Goal: Information Seeking & Learning: Compare options

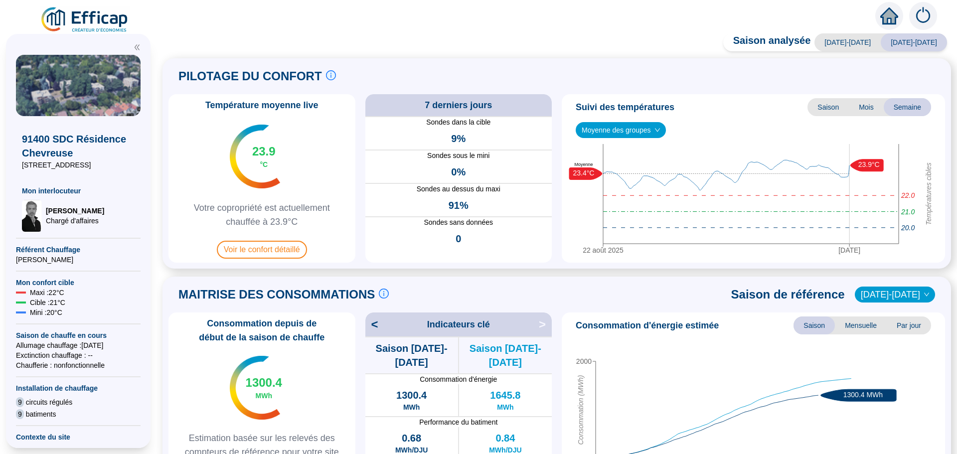
click at [267, 246] on span "Voir le confort détaillé" at bounding box center [262, 250] width 90 height 18
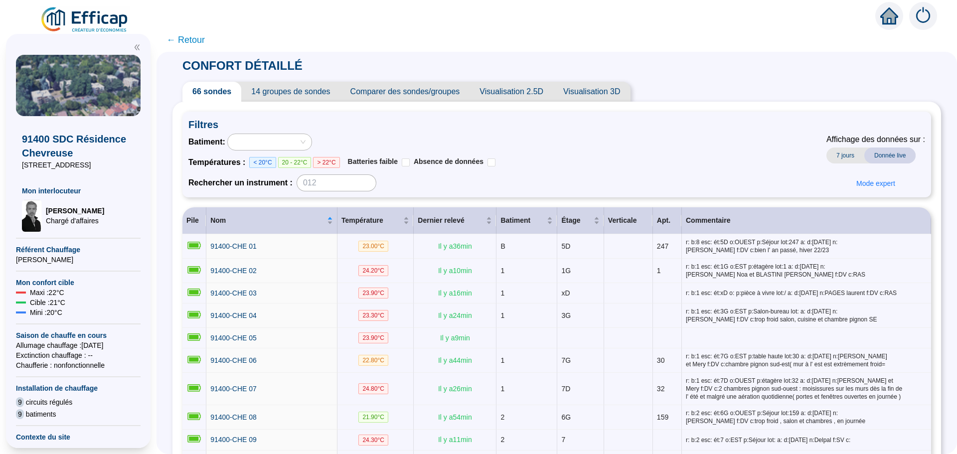
click at [414, 96] on span "Comparer des sondes/groupes" at bounding box center [406, 92] width 130 height 20
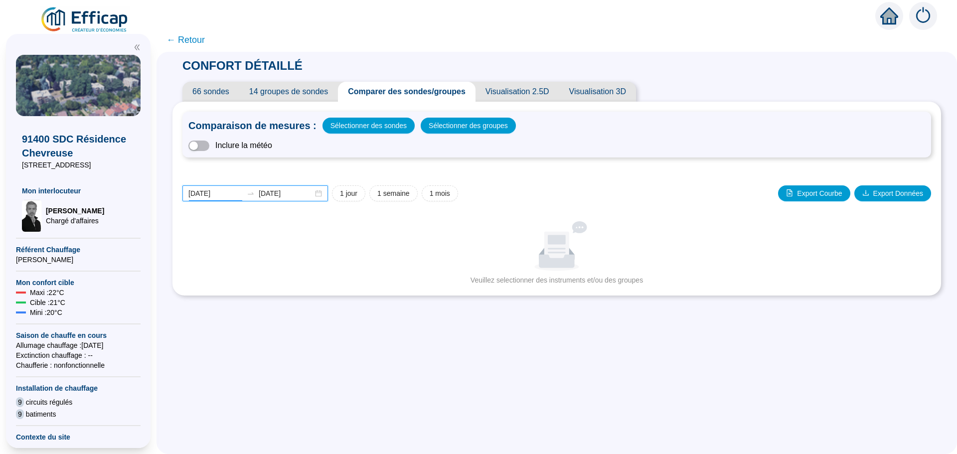
click at [237, 195] on input "[DATE]" at bounding box center [215, 193] width 54 height 10
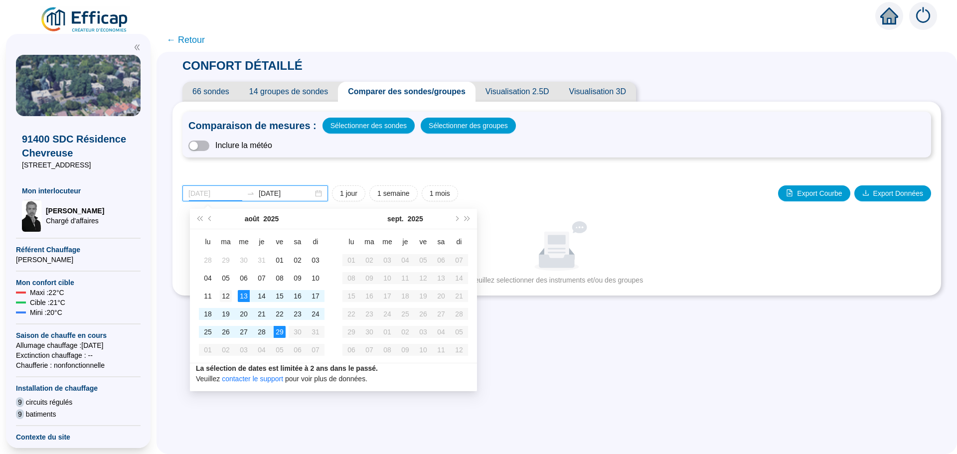
type input "[DATE]"
click at [232, 294] on td "12" at bounding box center [226, 296] width 18 height 18
type input "[DATE]"
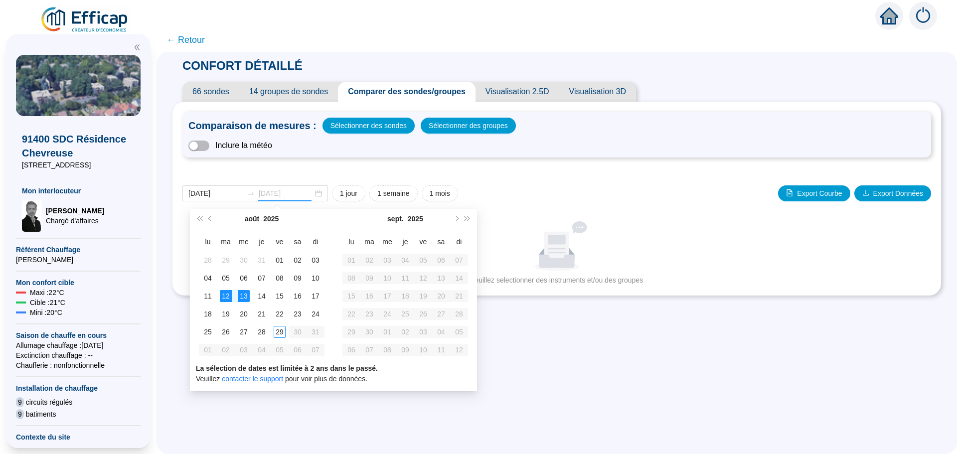
click at [242, 298] on div "13" at bounding box center [244, 296] width 12 height 12
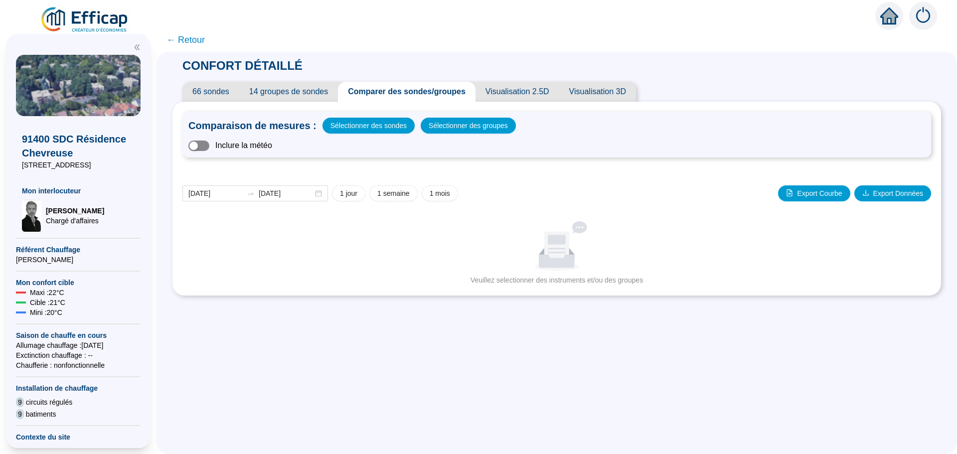
click at [209, 146] on span "button" at bounding box center [198, 146] width 21 height 10
click at [206, 152] on div "Comparaison de mesures : Sélectionner des sondes Sélectionner des groupes Inclu…" at bounding box center [557, 135] width 749 height 46
click at [206, 151] on div "Inclure la météo" at bounding box center [556, 146] width 737 height 12
click at [200, 149] on span "button" at bounding box center [198, 146] width 21 height 10
click at [209, 146] on span "button" at bounding box center [198, 146] width 21 height 10
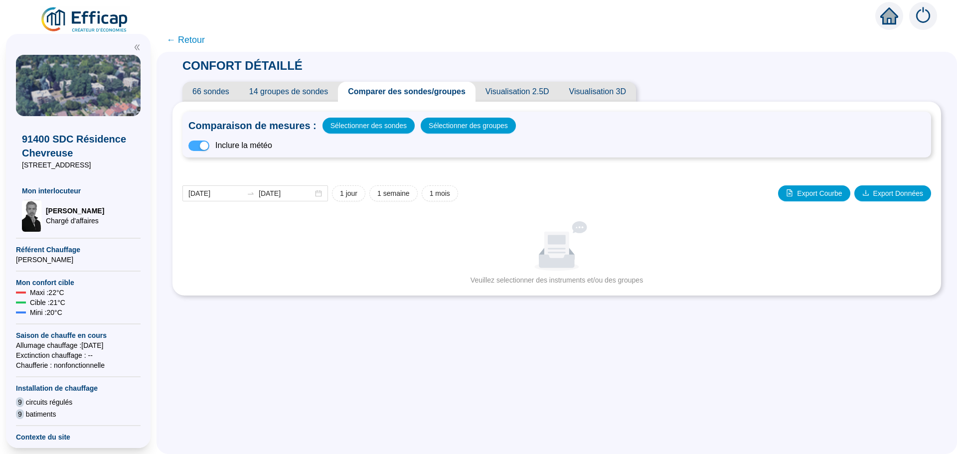
click at [201, 147] on span "button" at bounding box center [198, 146] width 21 height 10
click at [209, 144] on span "button" at bounding box center [198, 146] width 21 height 10
click at [201, 146] on span "button" at bounding box center [198, 146] width 21 height 10
click at [209, 142] on span "button" at bounding box center [198, 146] width 21 height 10
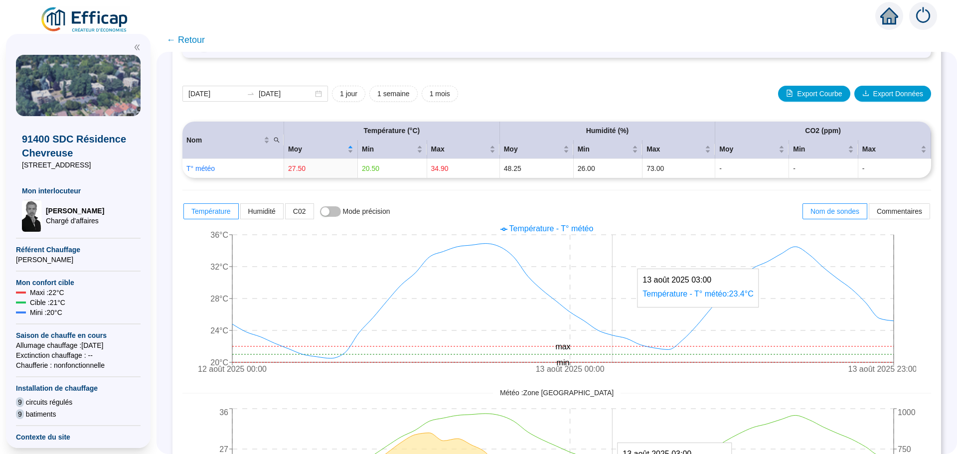
scroll to position [199, 0]
